Goal: Transaction & Acquisition: Purchase product/service

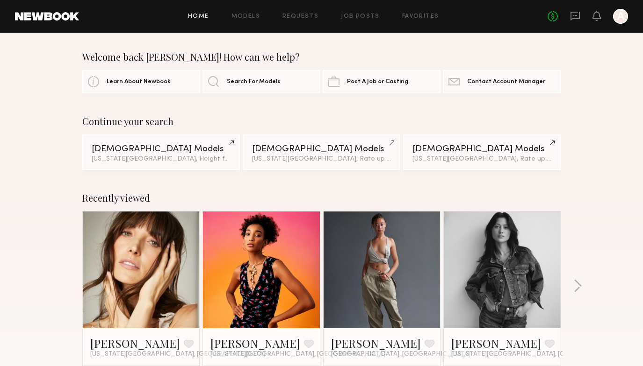
click at [251, 11] on div "Home Models Requests Job Posts Favorites Sign Out No fees up to $5,000 A" at bounding box center [353, 16] width 549 height 15
click at [251, 13] on div "Home Models Requests Job Posts Favorites Sign Out No fees up to $5,000 A" at bounding box center [353, 16] width 549 height 15
click at [251, 17] on link "Models" at bounding box center [245, 17] width 29 height 6
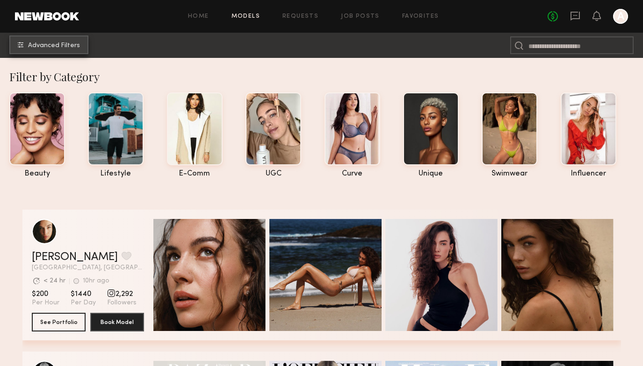
click at [43, 47] on span "Advanced Filters" at bounding box center [54, 46] width 52 height 7
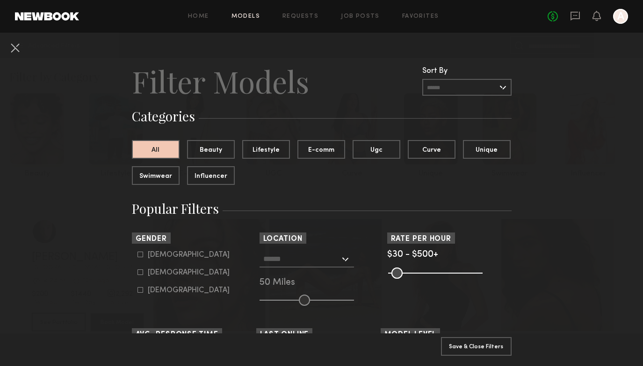
click at [318, 261] on input "text" at bounding box center [301, 259] width 77 height 16
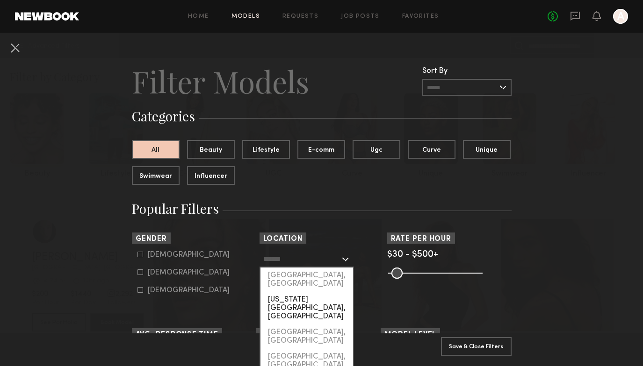
click at [310, 292] on div "New York City, NY" at bounding box center [306, 308] width 93 height 33
type input "**********"
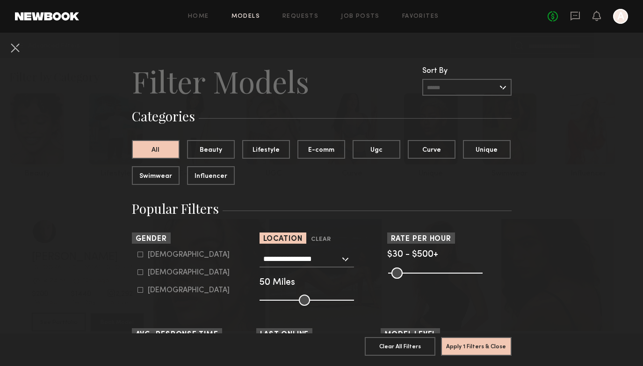
click at [168, 273] on div "Female" at bounding box center [189, 273] width 82 height 6
type input "**"
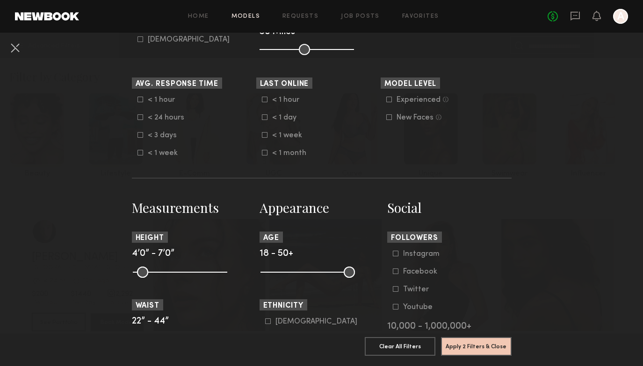
scroll to position [317, 0]
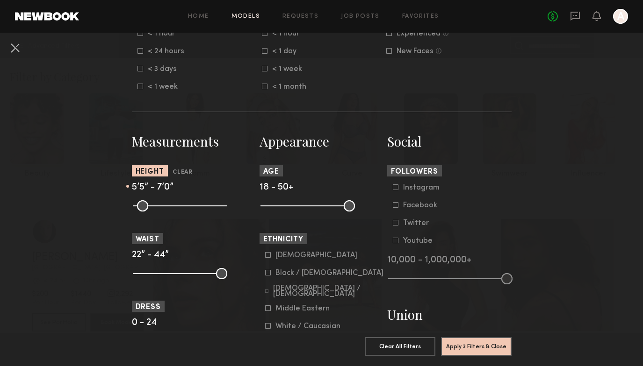
drag, startPoint x: 140, startPoint y: 212, endPoint x: 177, endPoint y: 212, distance: 36.9
type input "**"
click at [177, 212] on input "range" at bounding box center [180, 206] width 94 height 11
click at [466, 347] on button "Apply 3 Filters & Close" at bounding box center [476, 346] width 71 height 19
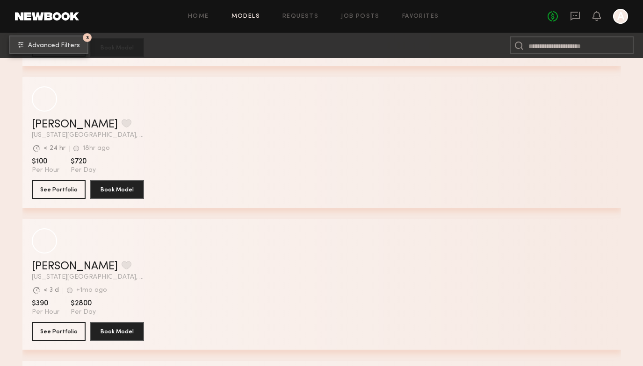
scroll to position [3551, 0]
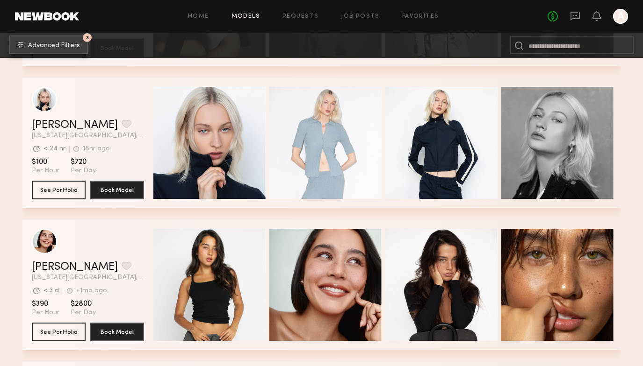
click at [39, 47] on span "Advanced Filters" at bounding box center [54, 46] width 52 height 7
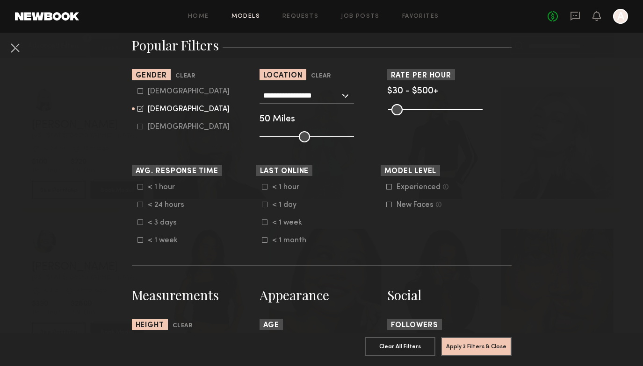
scroll to position [222, 0]
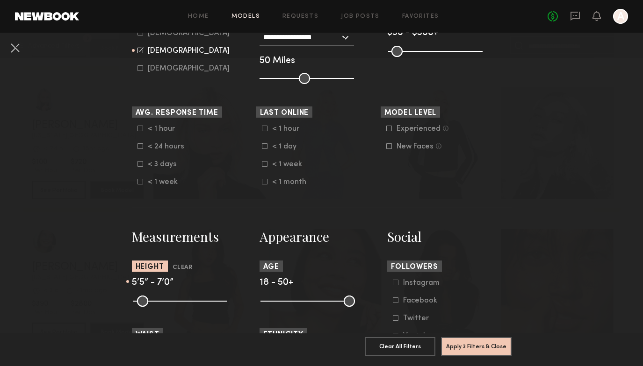
click at [282, 131] on div "< 1 hour" at bounding box center [290, 129] width 36 height 6
click at [282, 150] on div "< 1 day" at bounding box center [290, 147] width 36 height 6
click at [285, 167] on div "< 1 week" at bounding box center [290, 165] width 36 height 6
click at [468, 344] on button "Apply 4 Filters & Close" at bounding box center [476, 346] width 71 height 19
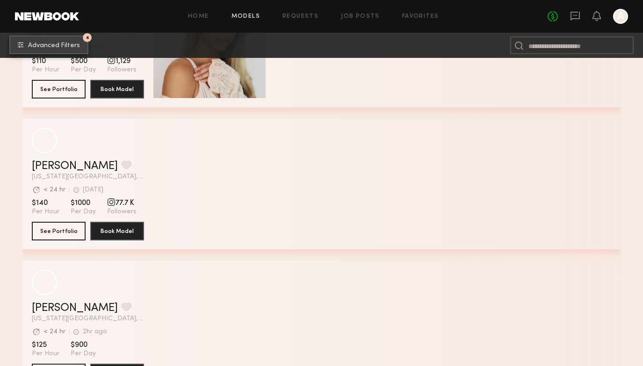
scroll to position [6636, 0]
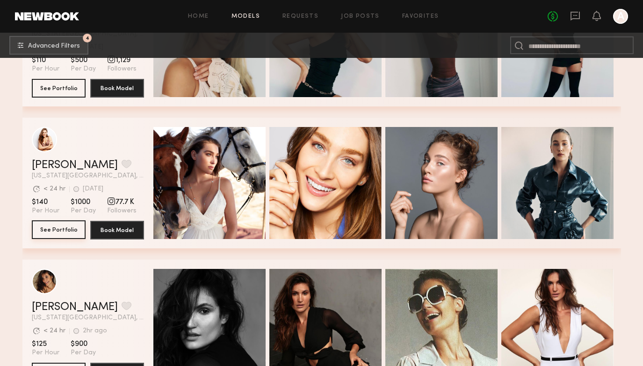
click at [62, 233] on button "See Portfolio" at bounding box center [59, 230] width 54 height 19
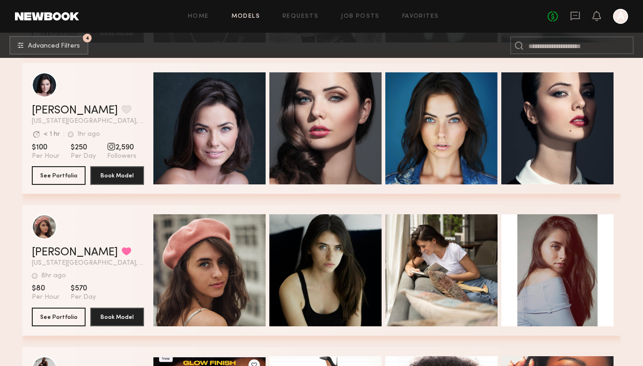
scroll to position [7816, 0]
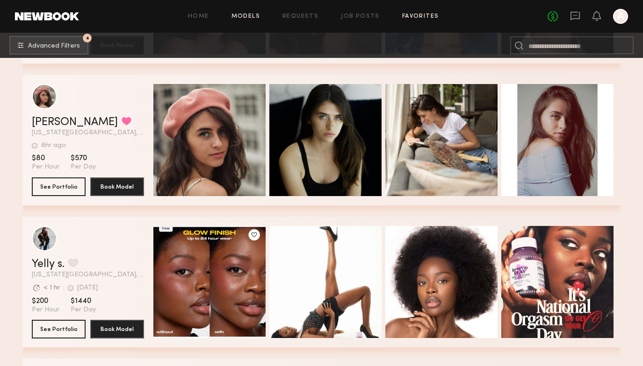
click at [416, 17] on link "Favorites" at bounding box center [420, 17] width 37 height 6
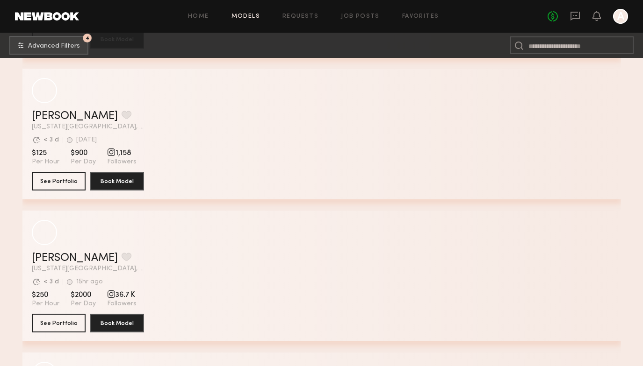
scroll to position [11097, 0]
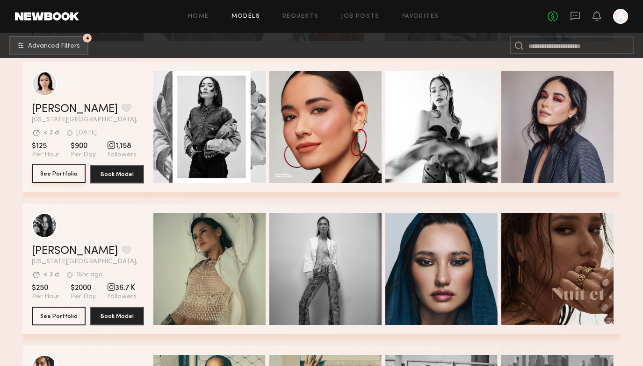
click at [59, 179] on button "See Portfolio" at bounding box center [59, 174] width 54 height 19
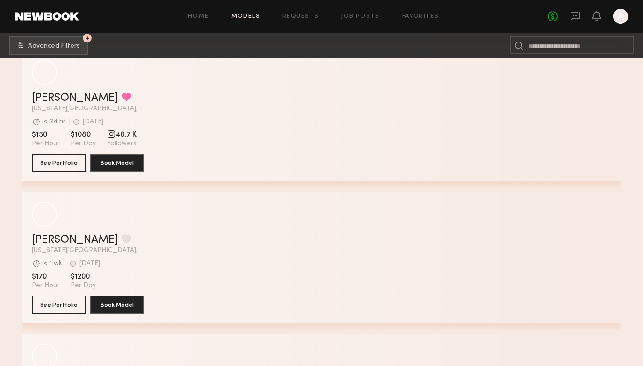
scroll to position [13664, 0]
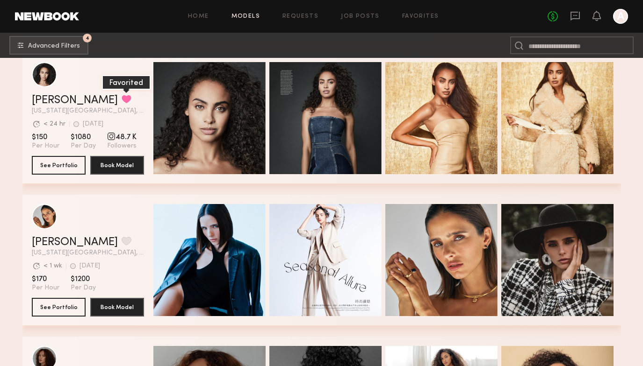
click at [122, 96] on button "grid" at bounding box center [127, 99] width 10 height 8
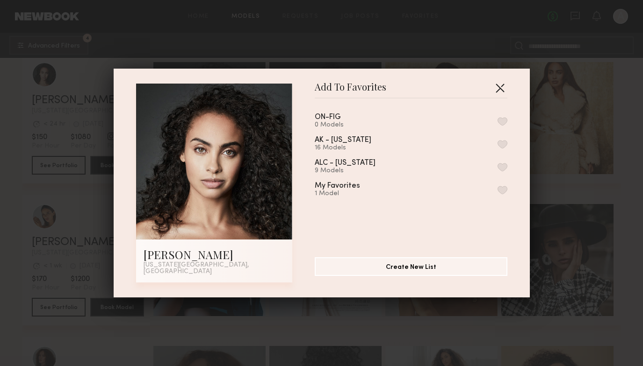
click at [500, 88] on button "button" at bounding box center [499, 87] width 15 height 15
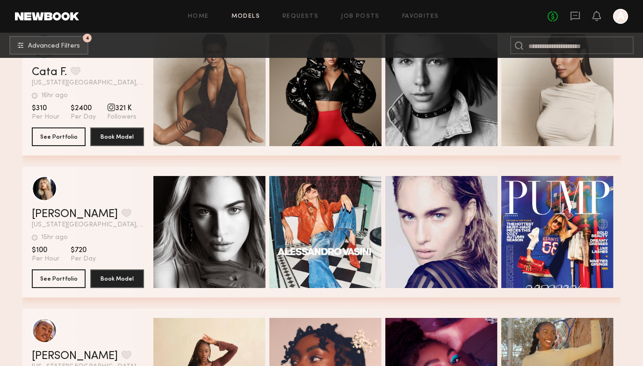
scroll to position [15426, 0]
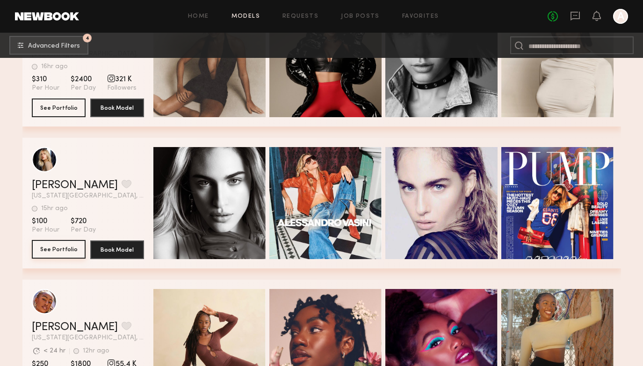
click at [76, 251] on button "See Portfolio" at bounding box center [59, 249] width 54 height 19
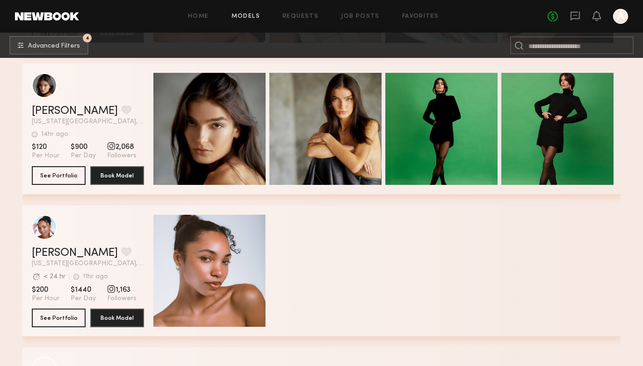
scroll to position [17150, 0]
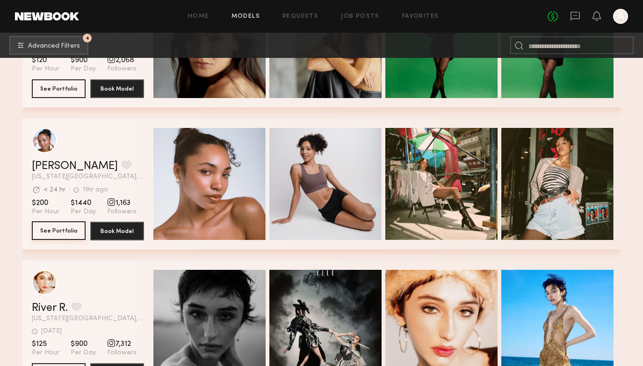
click at [40, 232] on button "See Portfolio" at bounding box center [59, 231] width 54 height 19
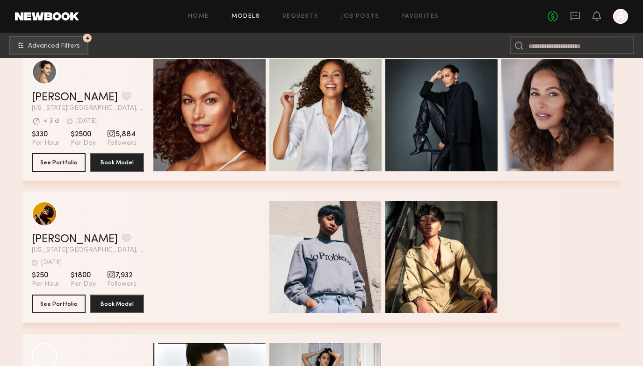
scroll to position [21482, 0]
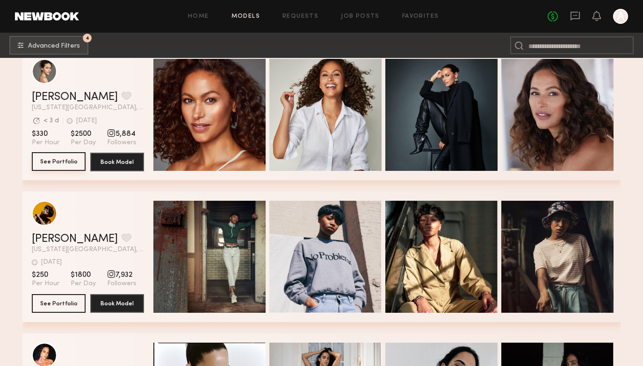
click at [71, 165] on button "See Portfolio" at bounding box center [59, 161] width 54 height 19
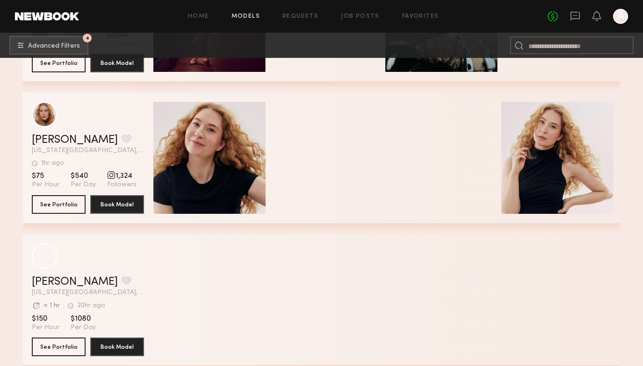
scroll to position [31562, 0]
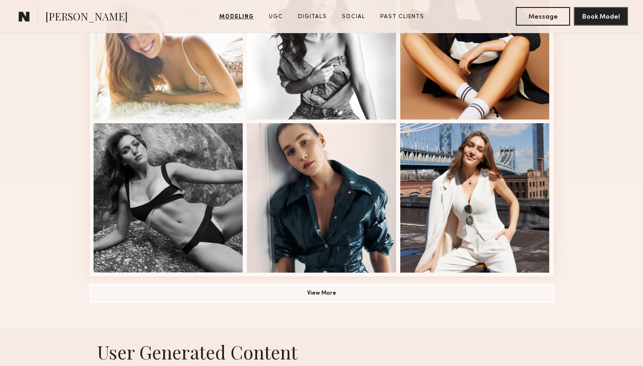
scroll to position [615, 0]
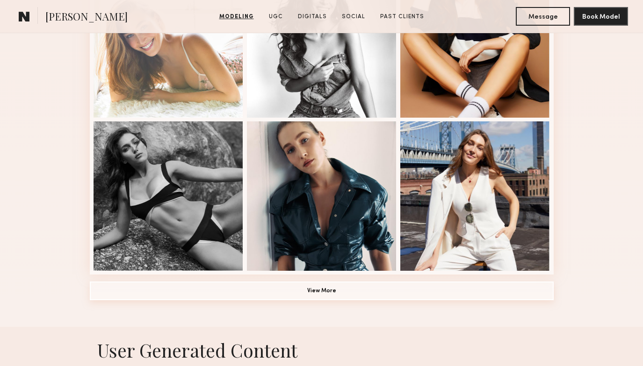
click at [349, 289] on button "View More" at bounding box center [322, 291] width 464 height 19
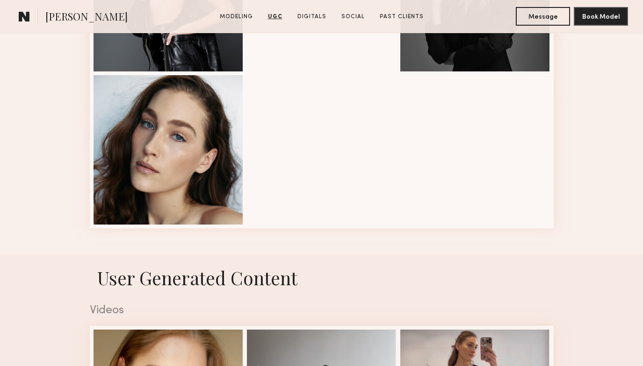
scroll to position [1218, 0]
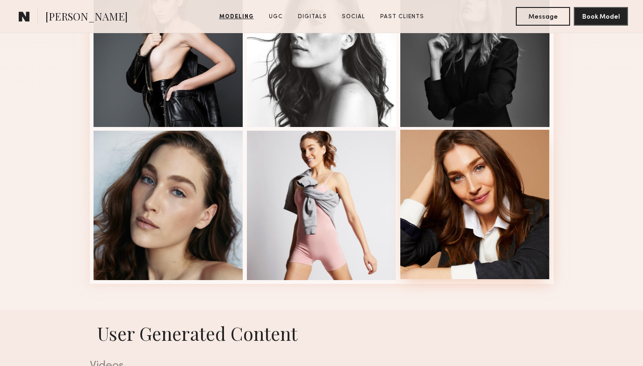
click at [446, 227] on div at bounding box center [475, 205] width 150 height 150
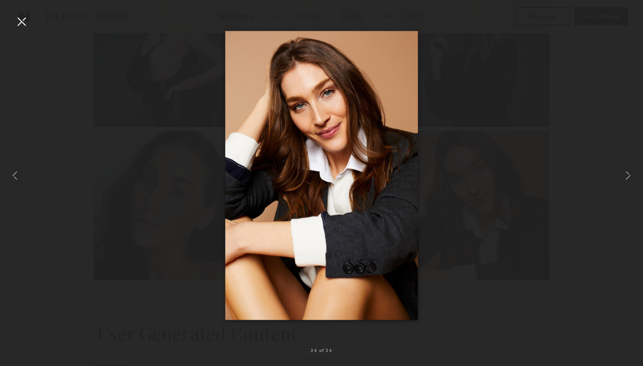
click at [23, 21] on div at bounding box center [21, 21] width 15 height 15
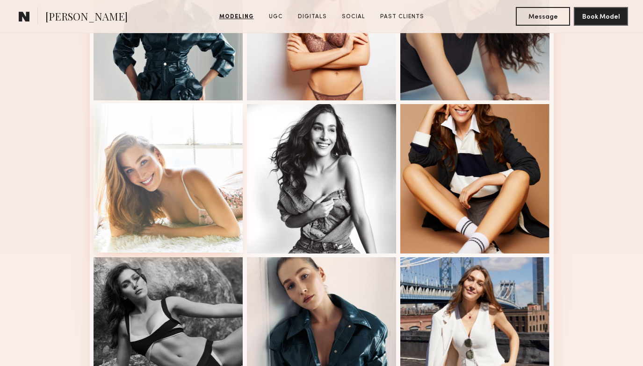
scroll to position [478, 0]
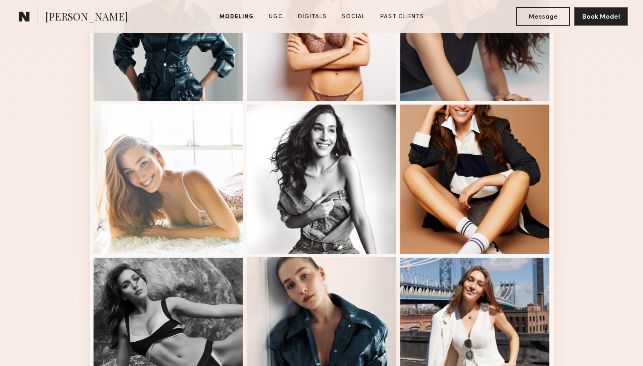
click at [288, 287] on div at bounding box center [322, 332] width 150 height 150
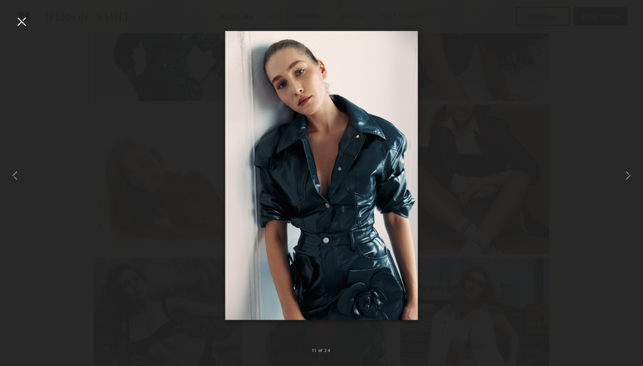
click at [18, 16] on div at bounding box center [21, 21] width 15 height 15
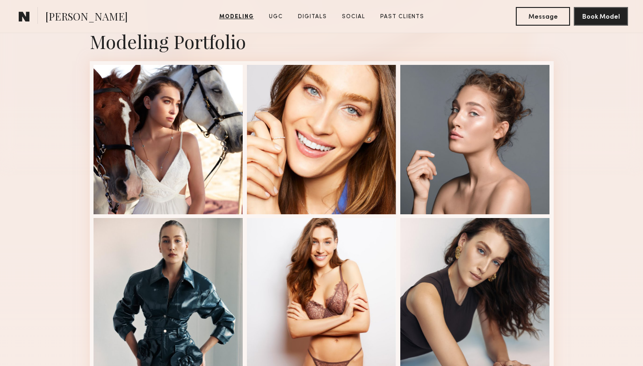
scroll to position [286, 0]
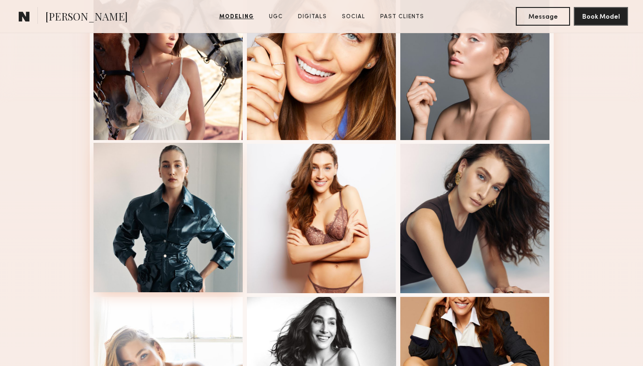
click at [175, 188] on div at bounding box center [168, 218] width 150 height 150
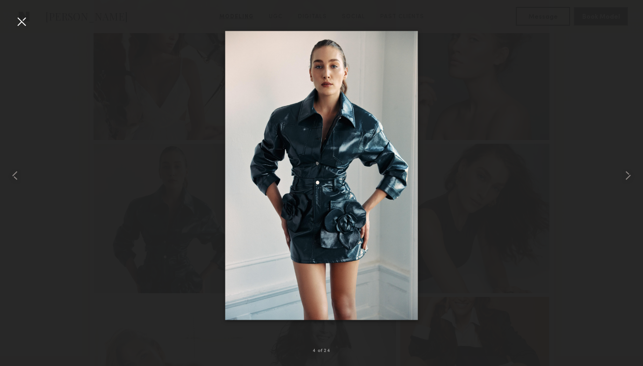
click at [22, 19] on div at bounding box center [21, 21] width 15 height 15
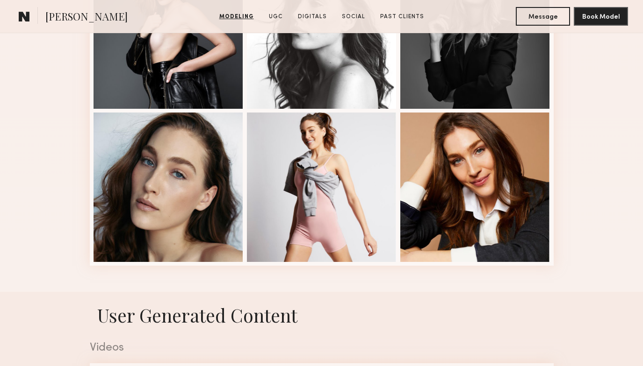
scroll to position [1264, 0]
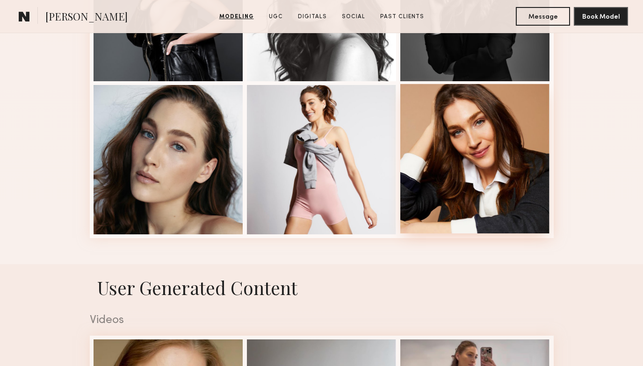
click at [466, 187] on div at bounding box center [475, 159] width 150 height 150
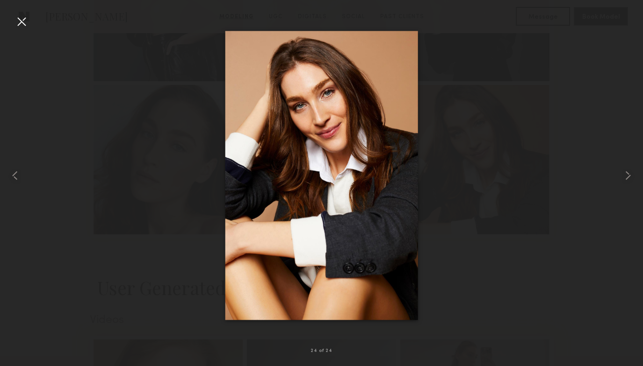
click at [22, 20] on div at bounding box center [21, 21] width 15 height 15
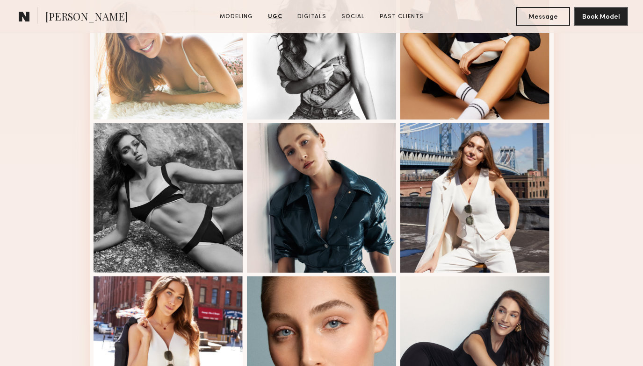
scroll to position [0, 0]
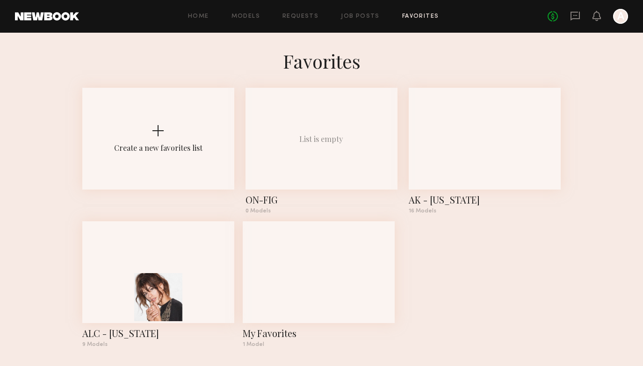
scroll to position [4, 0]
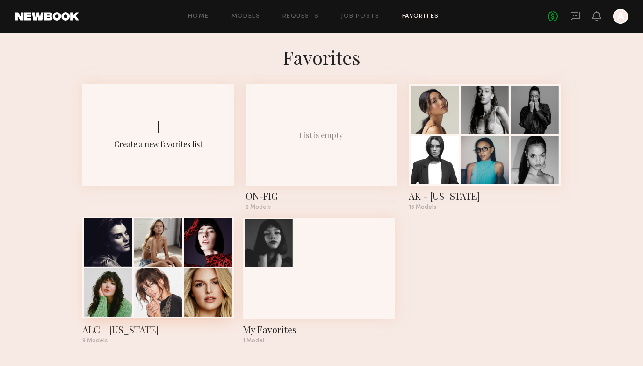
click at [145, 326] on div "ALC - New York" at bounding box center [158, 329] width 152 height 13
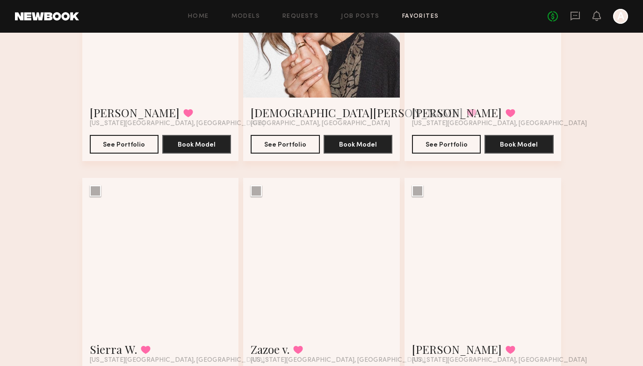
scroll to position [467, 0]
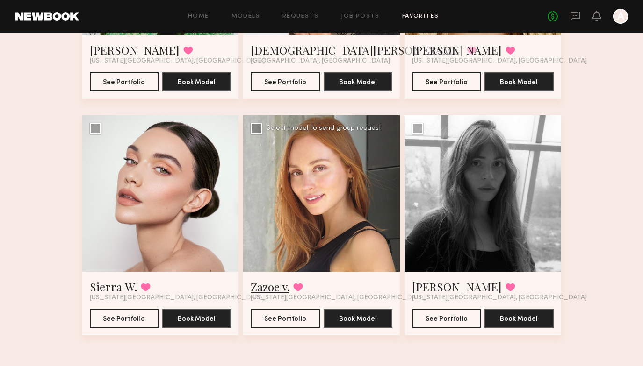
click at [257, 287] on link "Zazoe v." at bounding box center [270, 287] width 39 height 15
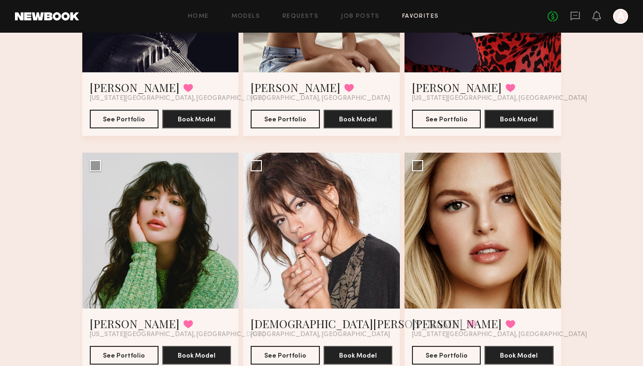
scroll to position [261, 0]
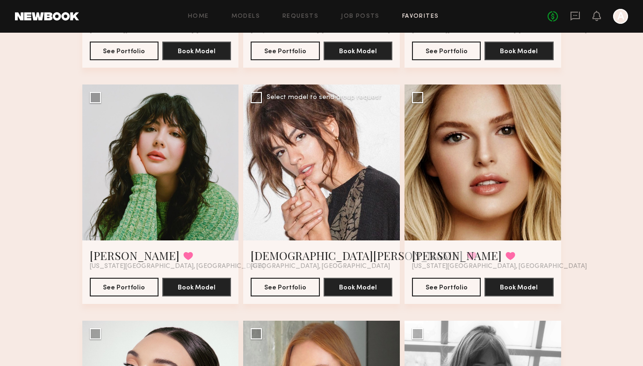
click at [281, 239] on div at bounding box center [321, 163] width 157 height 157
click at [272, 257] on link "[DEMOGRAPHIC_DATA][PERSON_NAME]" at bounding box center [357, 255] width 212 height 15
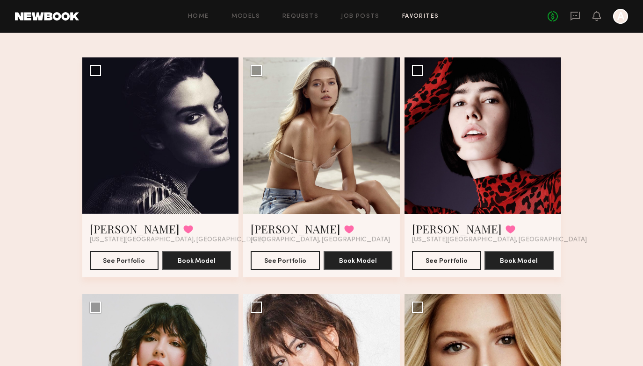
scroll to position [0, 0]
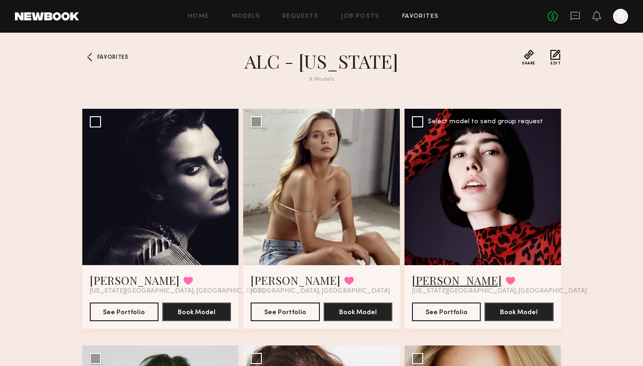
click at [436, 278] on link "Emily J." at bounding box center [457, 280] width 90 height 15
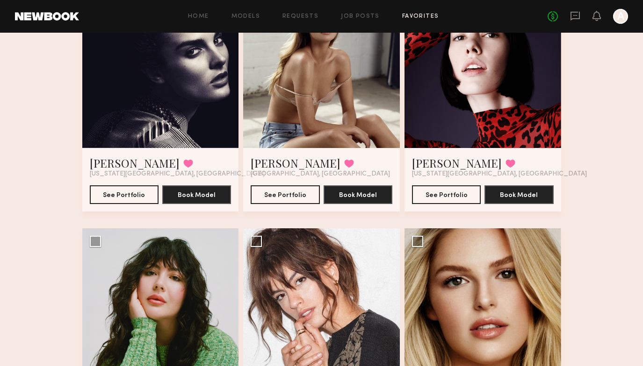
scroll to position [33, 0]
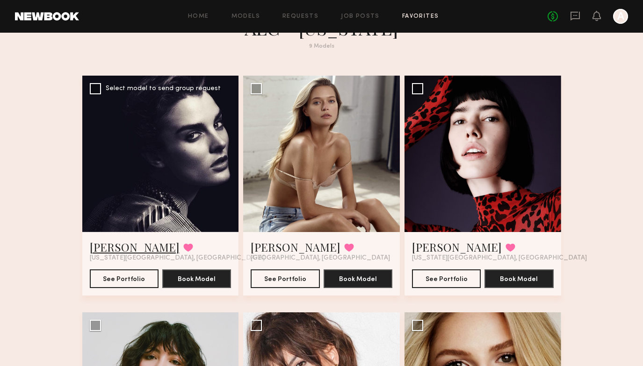
click at [124, 242] on link "Amber M." at bounding box center [135, 247] width 90 height 15
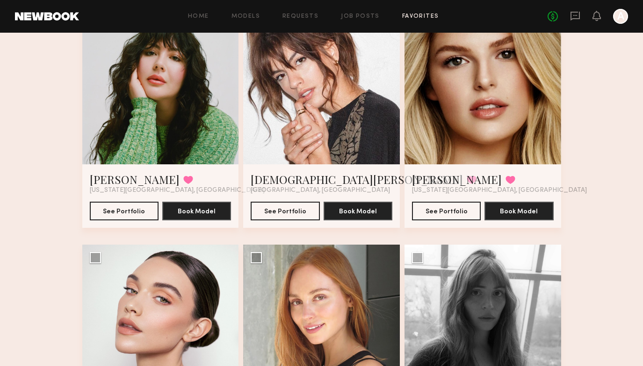
scroll to position [467, 0]
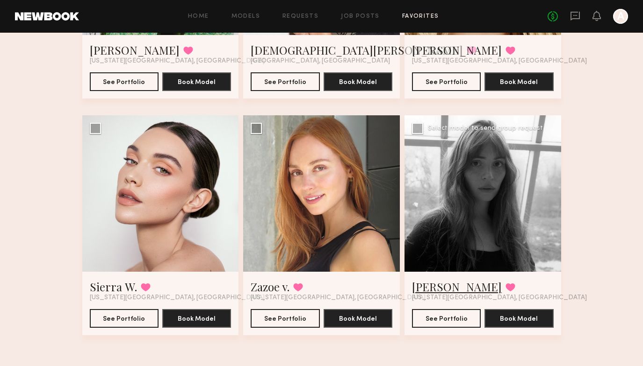
click at [433, 285] on link "Rachel S." at bounding box center [457, 287] width 90 height 15
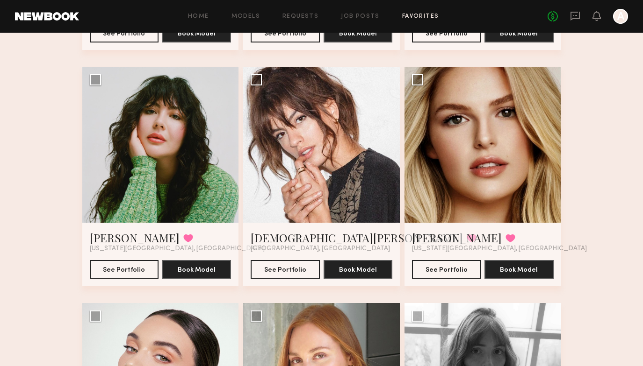
scroll to position [190, 0]
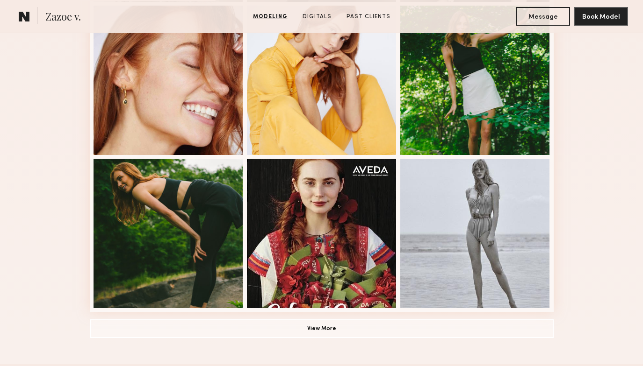
scroll to position [616, 0]
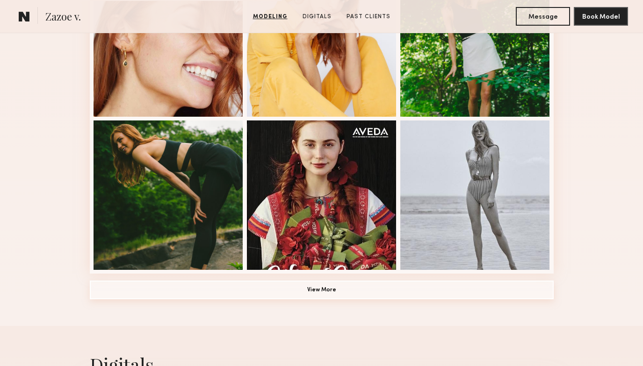
click at [317, 289] on button "View More" at bounding box center [322, 290] width 464 height 19
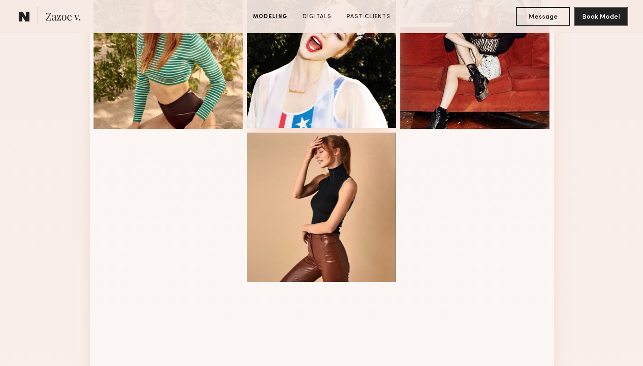
scroll to position [944, 0]
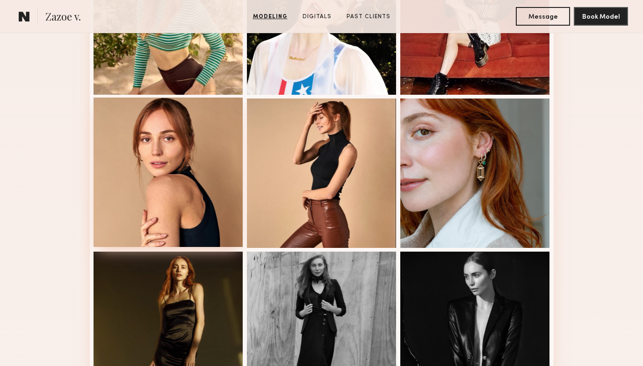
click at [198, 198] on div at bounding box center [168, 173] width 150 height 150
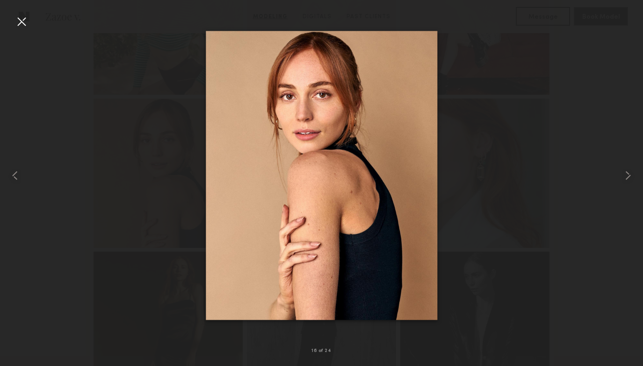
click at [22, 22] on div at bounding box center [21, 21] width 15 height 15
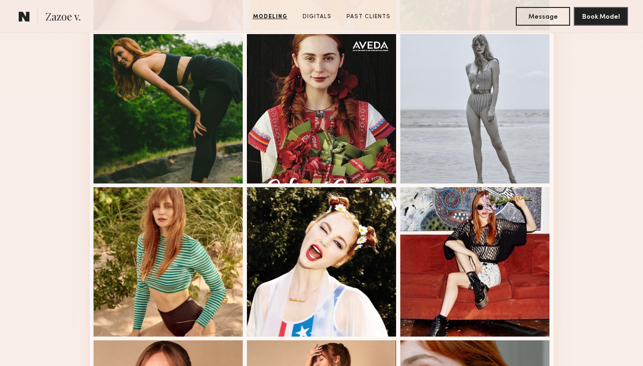
scroll to position [685, 0]
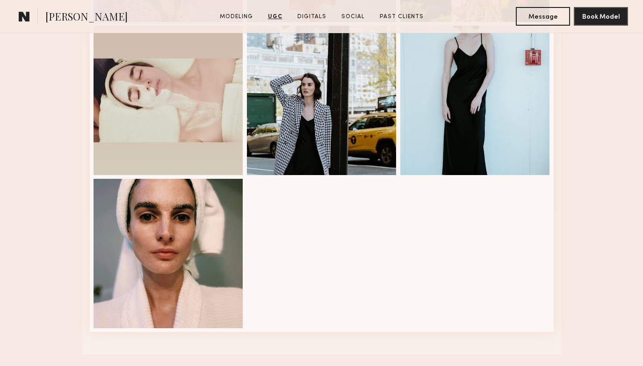
scroll to position [1659, 0]
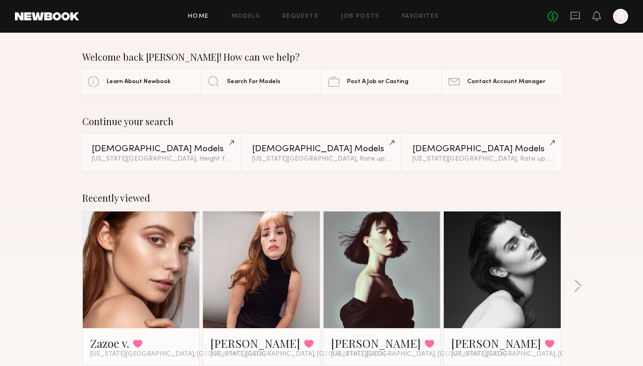
click at [630, 23] on header "Home Models Requests Job Posts Favorites Sign Out No fees up to $5,000 A" at bounding box center [321, 16] width 643 height 33
click at [627, 22] on icon "A" at bounding box center [620, 16] width 15 height 15
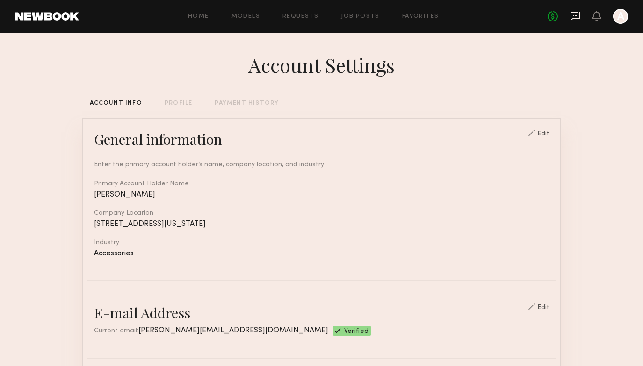
click at [570, 18] on icon at bounding box center [574, 16] width 9 height 9
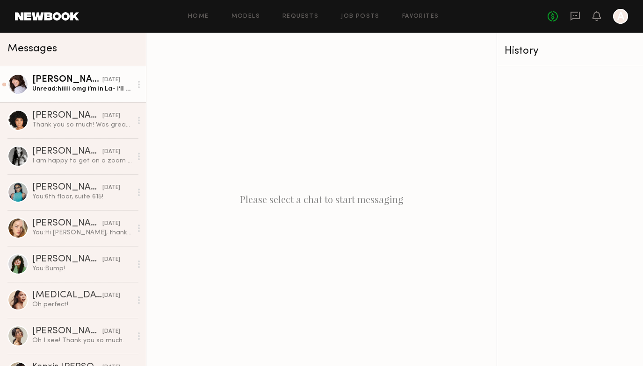
click at [73, 90] on div "Unread: hiiiii omg i’m in La- i’ll be nyc october ! officially going to be livi…" at bounding box center [82, 89] width 100 height 9
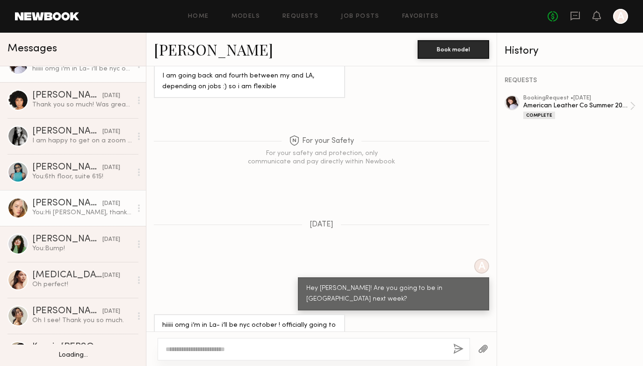
scroll to position [28, 0]
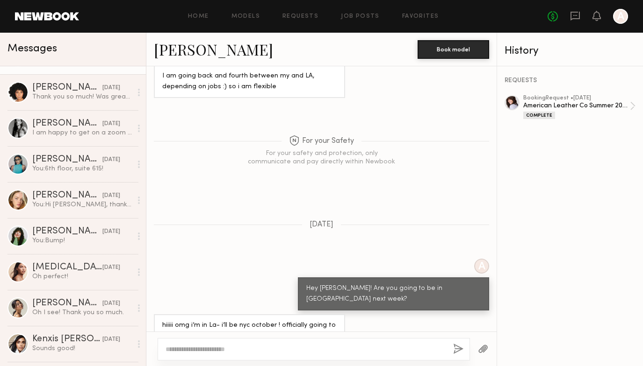
click at [209, 346] on textarea at bounding box center [305, 349] width 280 height 9
type textarea "**********"
click at [462, 347] on button "button" at bounding box center [458, 350] width 10 height 12
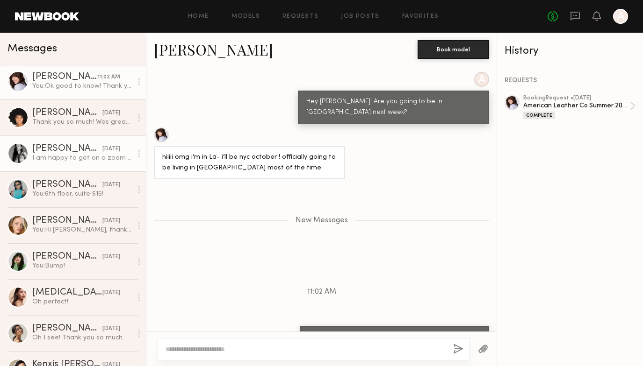
scroll to position [4, 0]
click at [73, 151] on div "Haianny P." at bounding box center [67, 147] width 70 height 9
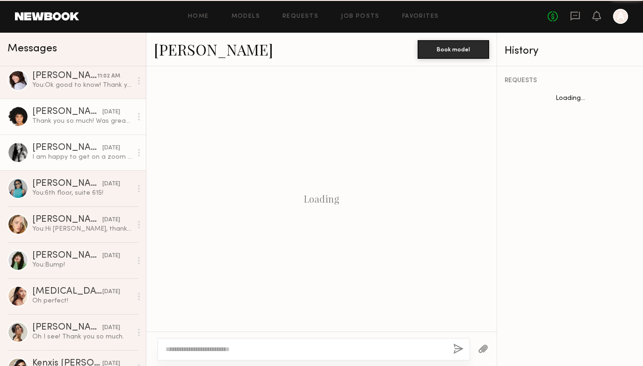
scroll to position [793, 0]
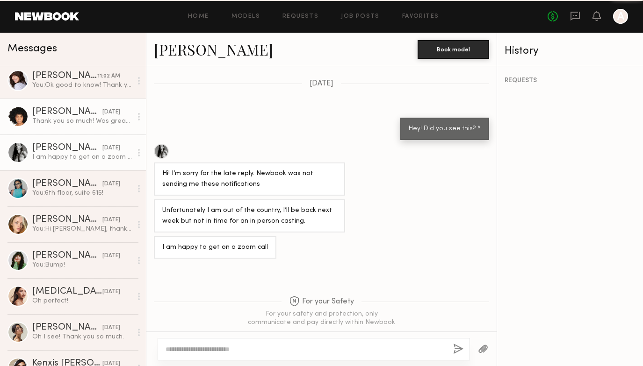
click at [72, 119] on div "Thank you so much! Was great working with everyone. Hoping to connect soon" at bounding box center [82, 121] width 100 height 9
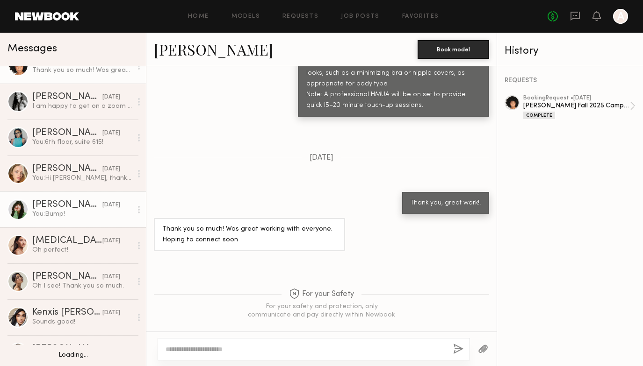
scroll to position [76, 0]
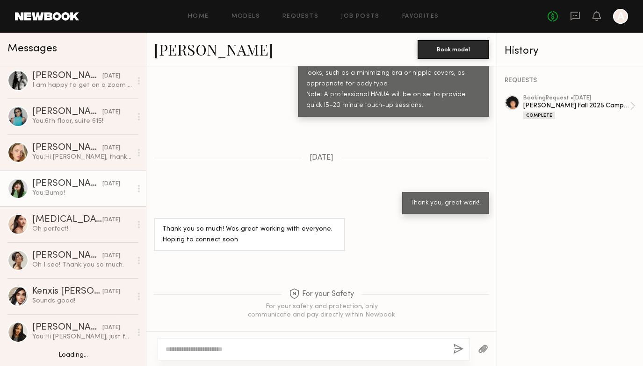
click at [70, 187] on div "Gabrielle J." at bounding box center [67, 183] width 70 height 9
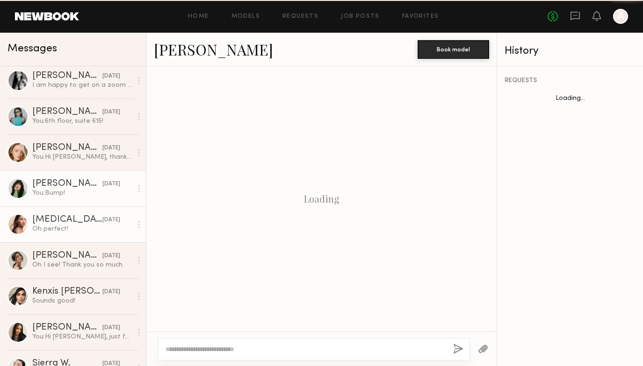
scroll to position [839, 0]
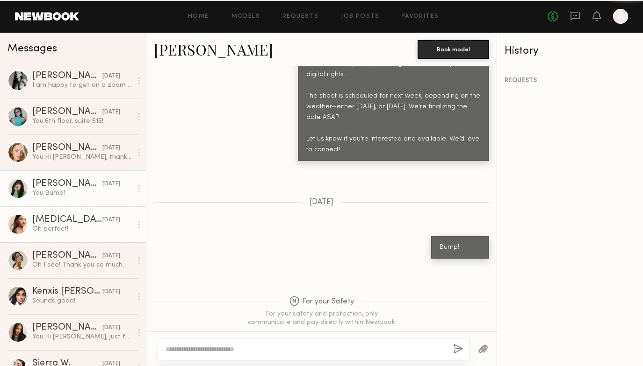
click at [69, 233] on div "Oh perfect!" at bounding box center [82, 229] width 100 height 9
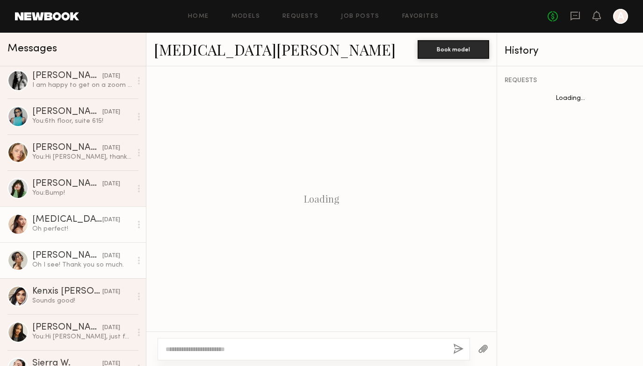
scroll to position [988, 0]
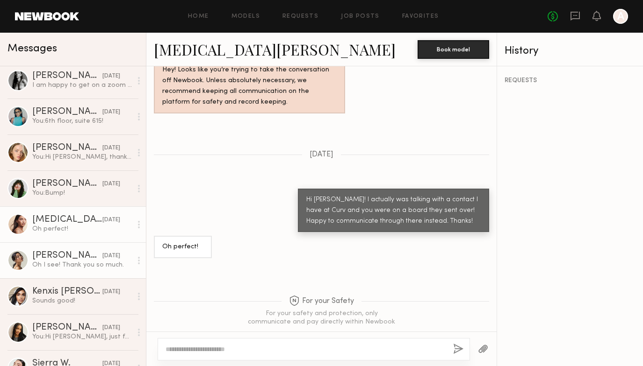
click at [69, 265] on div "Oh I see! Thank you so much." at bounding box center [82, 265] width 100 height 9
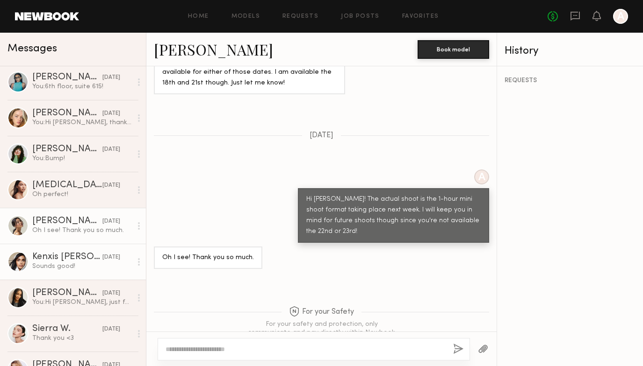
scroll to position [126, 0]
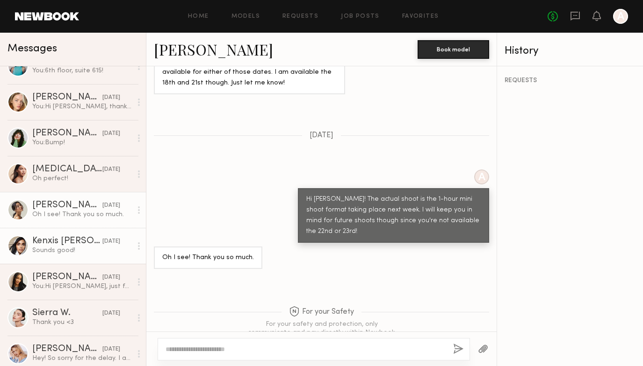
click at [78, 245] on div "Kenxis J." at bounding box center [67, 241] width 70 height 9
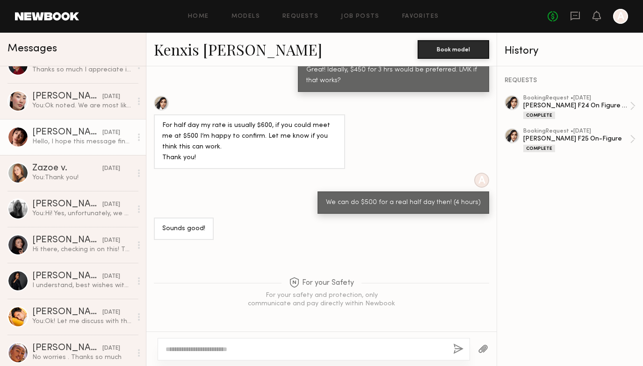
scroll to position [459, 0]
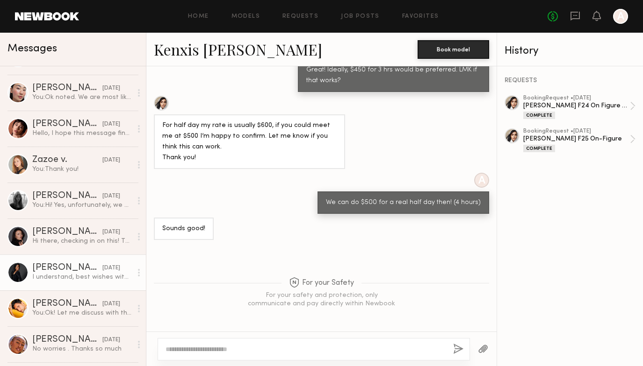
click at [77, 275] on div "I understand, best wishes with the shoot! Thank you for considering me; I’d lov…" at bounding box center [82, 277] width 100 height 9
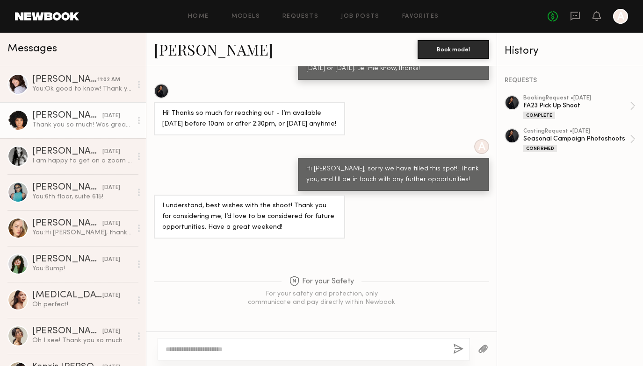
click at [42, 113] on div "Jada D." at bounding box center [67, 115] width 70 height 9
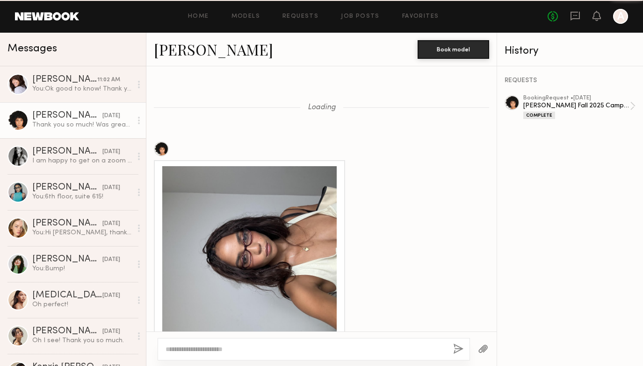
scroll to position [1126, 0]
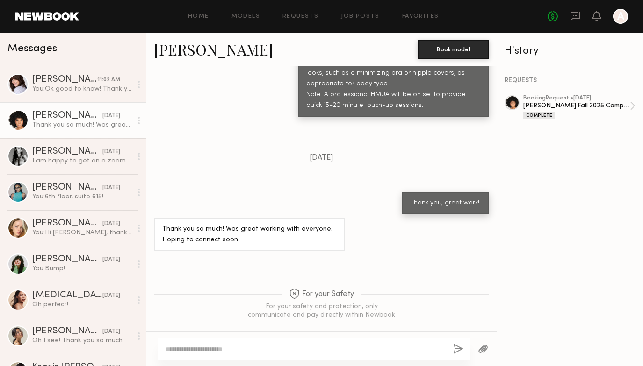
click at [195, 50] on link "Jada D." at bounding box center [213, 49] width 119 height 20
click at [362, 17] on link "Job Posts" at bounding box center [360, 17] width 39 height 6
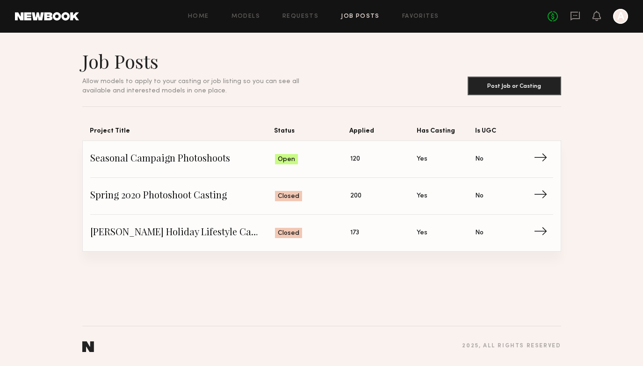
click at [231, 19] on div "Home Models Requests Job Posts Favorites Sign Out" at bounding box center [313, 17] width 468 height 6
click at [242, 17] on link "Models" at bounding box center [245, 17] width 29 height 6
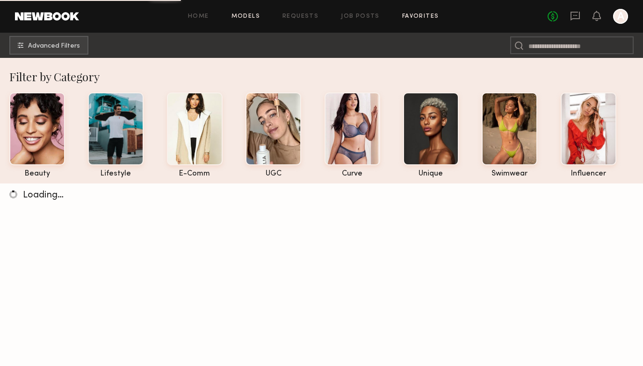
click at [416, 15] on link "Favorites" at bounding box center [420, 17] width 37 height 6
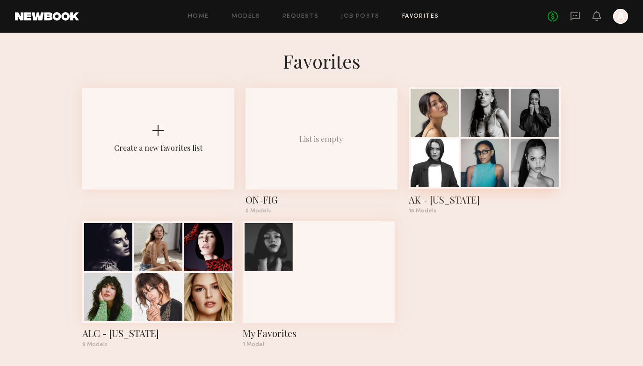
click at [478, 161] on div at bounding box center [484, 163] width 48 height 48
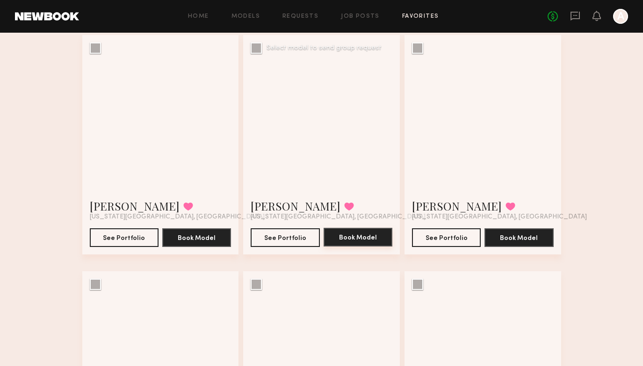
scroll to position [231, 0]
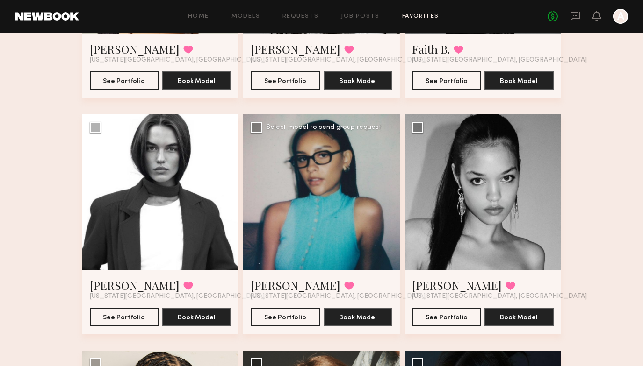
click at [329, 164] on div at bounding box center [321, 193] width 157 height 157
click at [272, 286] on link "[PERSON_NAME]" at bounding box center [296, 285] width 90 height 15
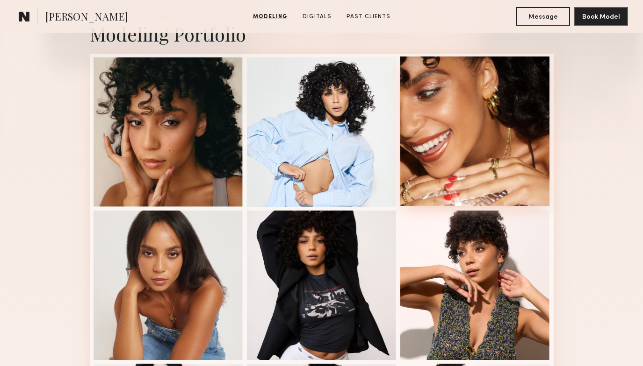
scroll to position [233, 0]
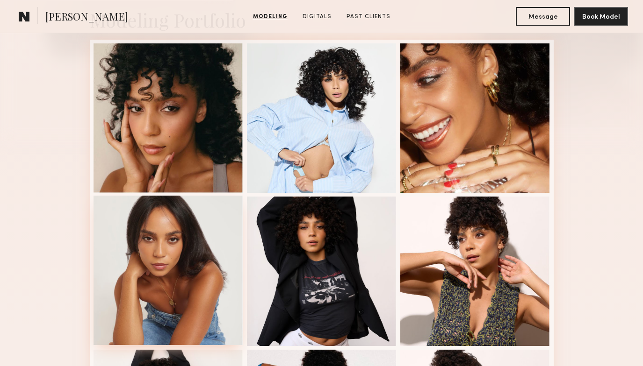
click at [174, 230] on div at bounding box center [168, 271] width 150 height 150
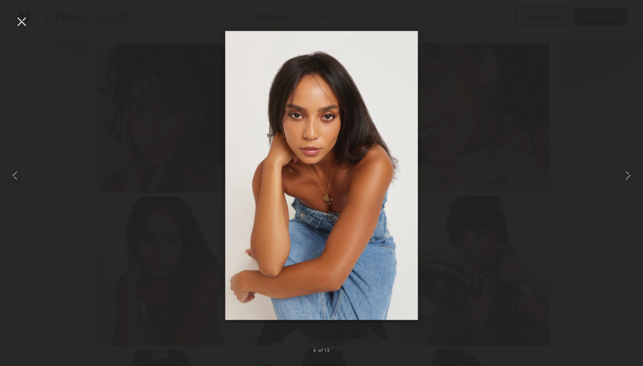
click at [22, 23] on div at bounding box center [21, 21] width 15 height 15
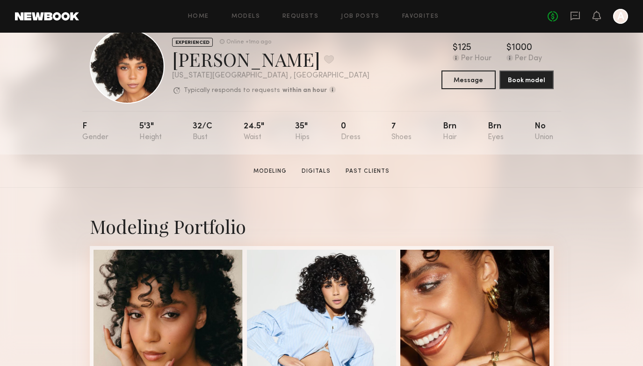
scroll to position [0, 0]
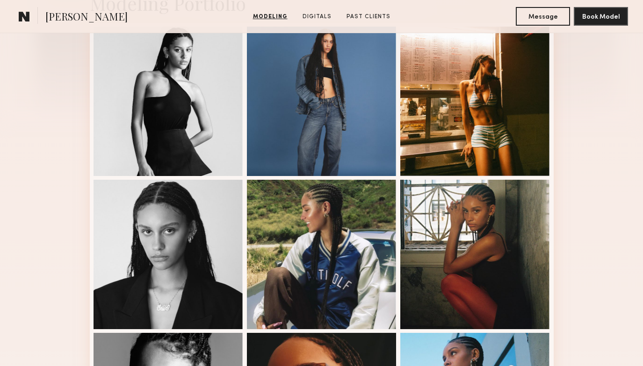
scroll to position [280, 0]
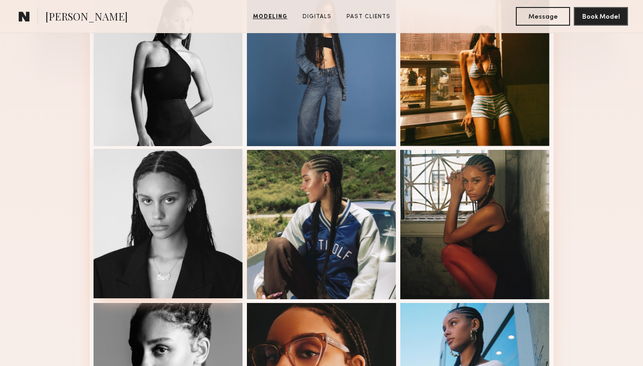
click at [197, 210] on div at bounding box center [168, 224] width 150 height 150
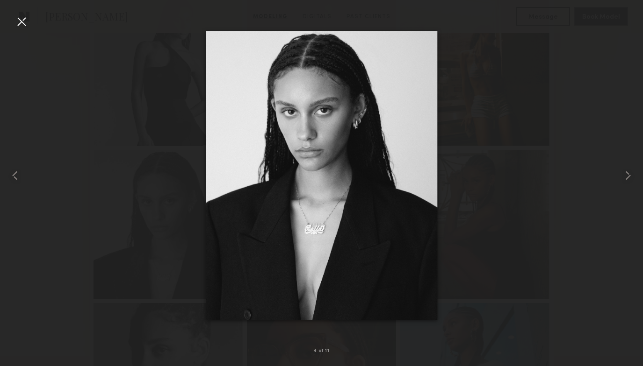
click at [488, 144] on div at bounding box center [321, 176] width 643 height 322
click at [30, 17] on div at bounding box center [321, 176] width 643 height 322
click at [19, 22] on div at bounding box center [21, 21] width 15 height 15
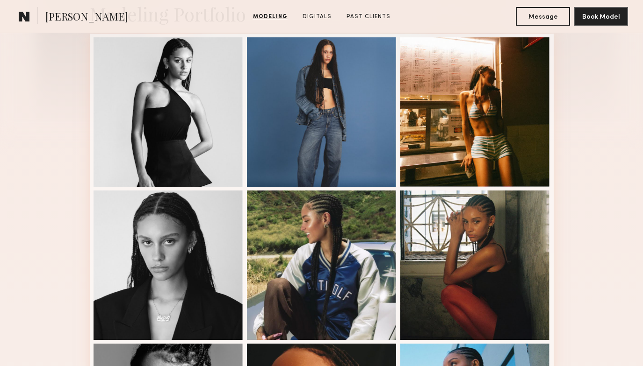
scroll to position [207, 0]
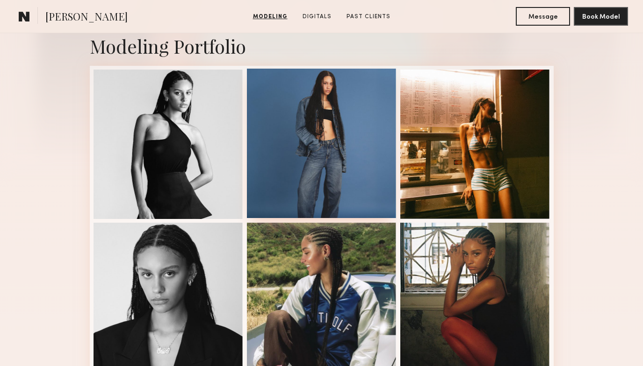
click at [344, 154] on div at bounding box center [322, 144] width 150 height 150
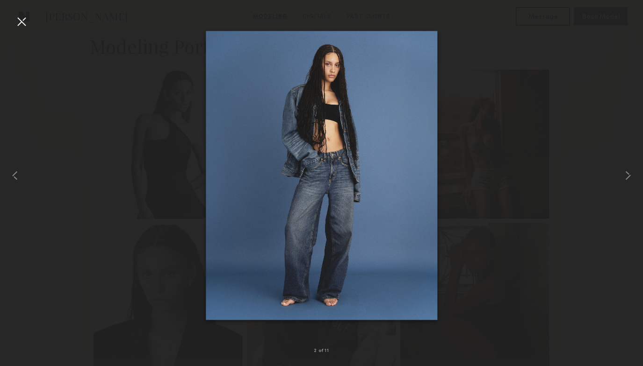
click at [24, 22] on div at bounding box center [21, 21] width 15 height 15
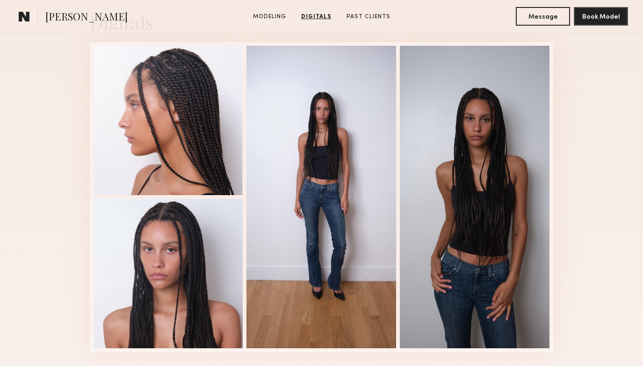
scroll to position [930, 0]
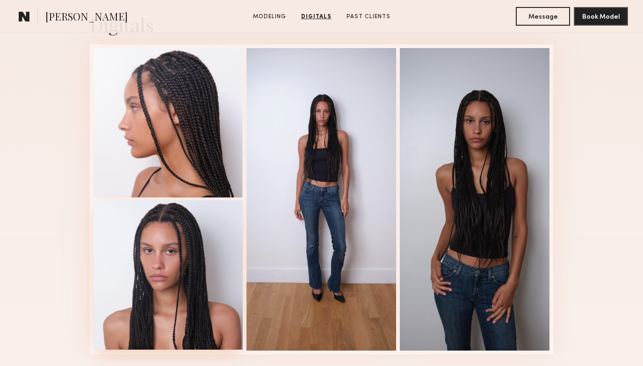
click at [154, 268] on div at bounding box center [168, 276] width 150 height 150
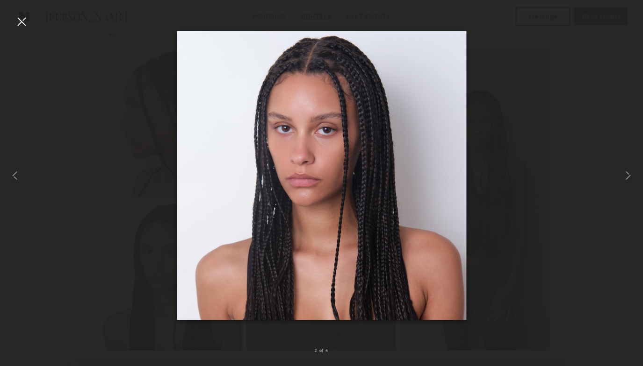
click at [16, 22] on div at bounding box center [21, 21] width 15 height 15
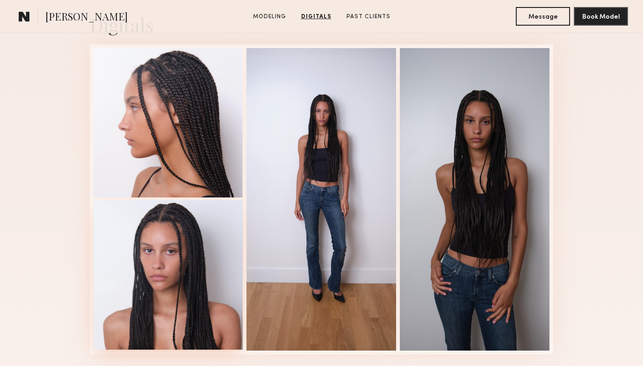
click at [172, 251] on div at bounding box center [168, 276] width 150 height 150
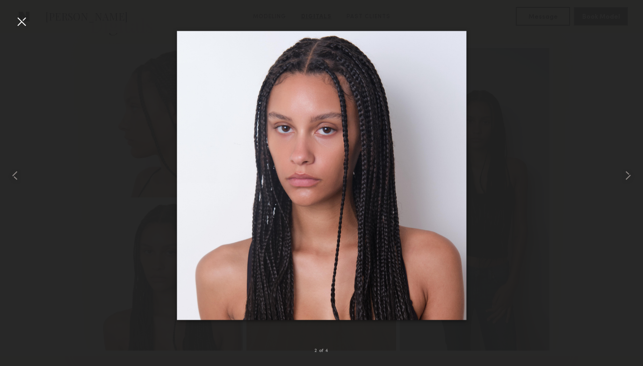
click at [22, 26] on div at bounding box center [21, 21] width 15 height 15
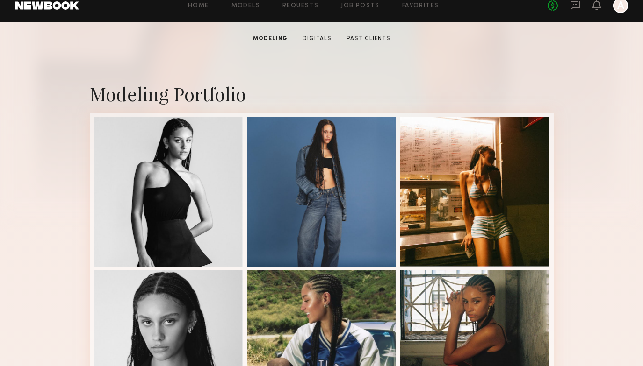
scroll to position [183, 0]
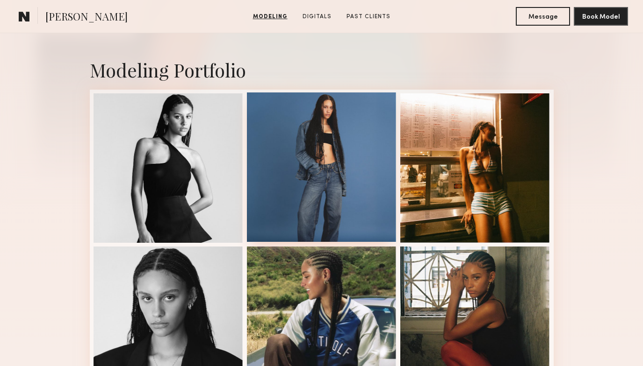
click at [330, 165] on div at bounding box center [322, 168] width 150 height 150
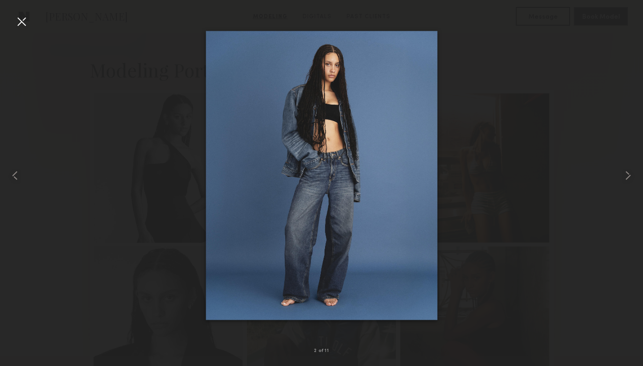
click at [19, 22] on div at bounding box center [21, 21] width 15 height 15
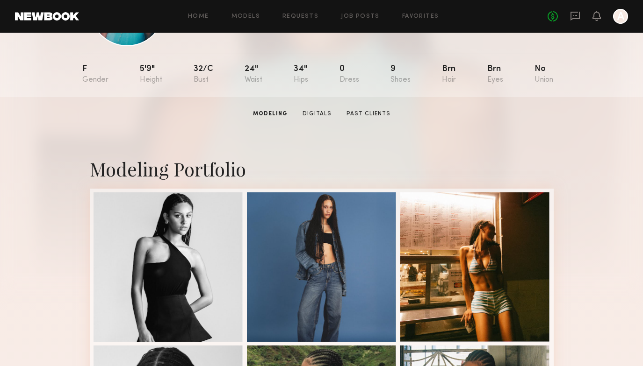
scroll to position [0, 0]
